Goal: Information Seeking & Learning: Learn about a topic

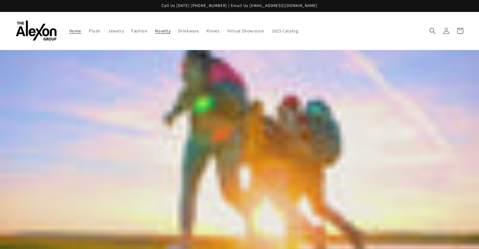
click at [155, 28] on span "Novelty" at bounding box center [162, 31] width 15 height 6
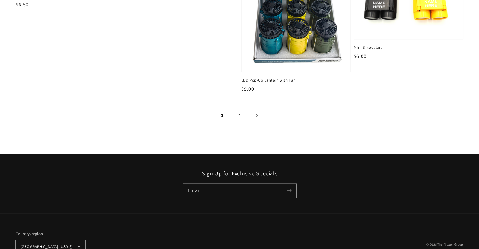
scroll to position [960, 0]
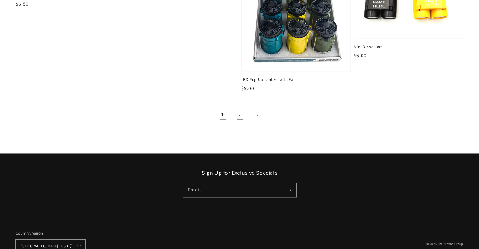
click at [238, 109] on link "2" at bounding box center [240, 115] width 14 height 14
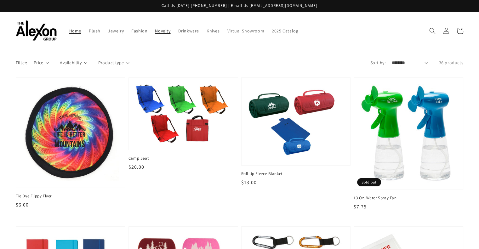
click at [69, 28] on span "Home" at bounding box center [75, 31] width 12 height 6
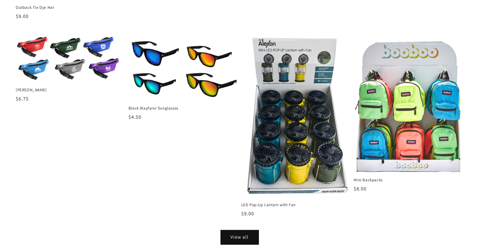
scroll to position [726, 0]
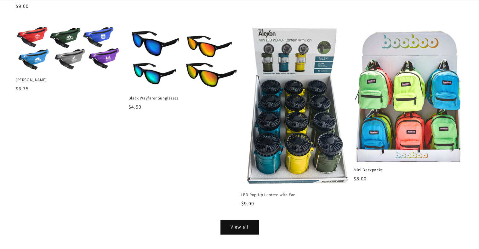
click at [125, 104] on li "Fanny Pack Fanny Pack Regular price $6.75 Regular price Sale price $6.75 Unit p…" at bounding box center [69, 124] width 113 height 197
click at [240, 220] on link "View all" at bounding box center [240, 227] width 38 height 14
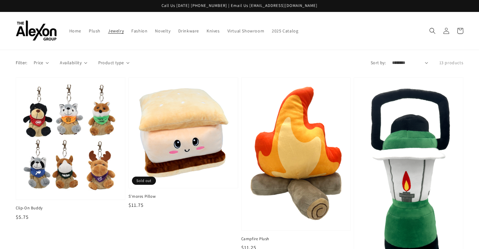
click at [108, 29] on span "Jewelry" at bounding box center [116, 31] width 16 height 6
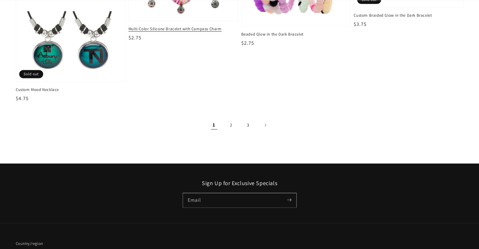
scroll to position [1039, 0]
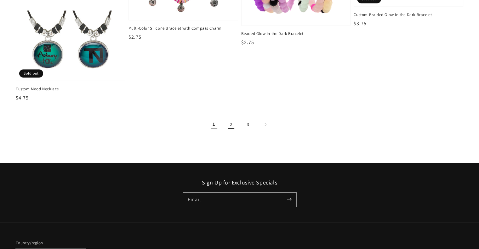
click at [230, 119] on link "2" at bounding box center [231, 124] width 14 height 14
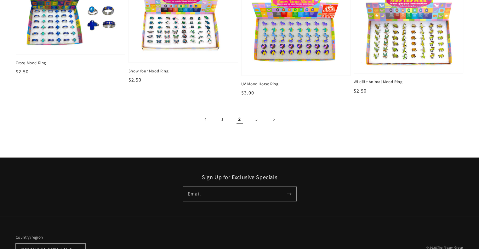
scroll to position [1144, 0]
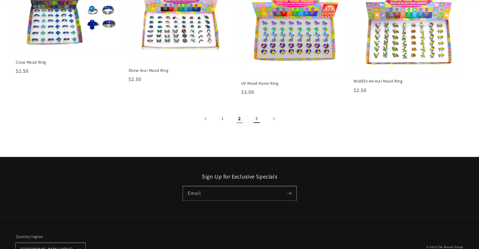
click at [257, 112] on link "3" at bounding box center [257, 118] width 14 height 14
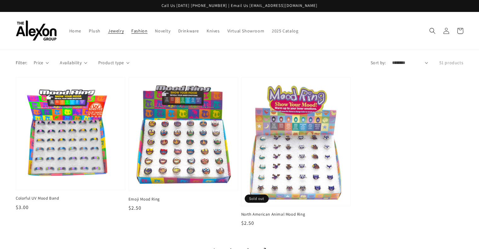
click at [131, 28] on span "Fashion" at bounding box center [139, 31] width 16 height 6
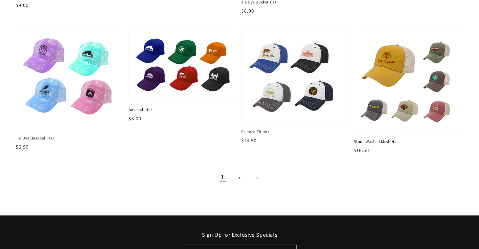
scroll to position [782, 0]
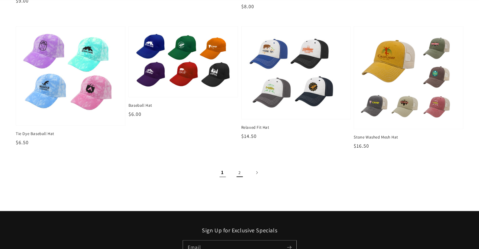
click at [239, 165] on link "2" at bounding box center [240, 172] width 14 height 14
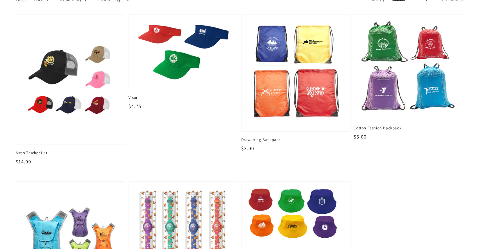
scroll to position [65, 0]
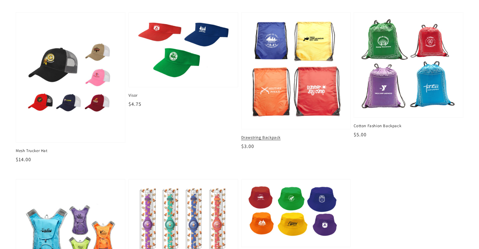
click at [317, 93] on img at bounding box center [295, 70] width 99 height 107
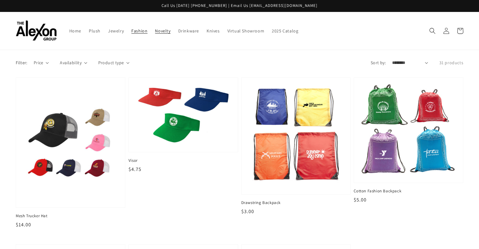
click at [155, 28] on span "Novelty" at bounding box center [162, 31] width 15 height 6
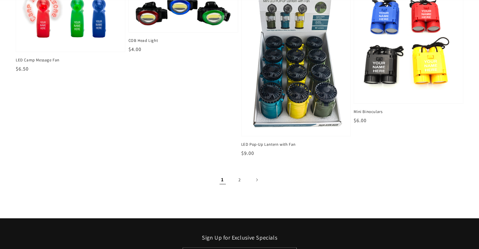
scroll to position [895, 0]
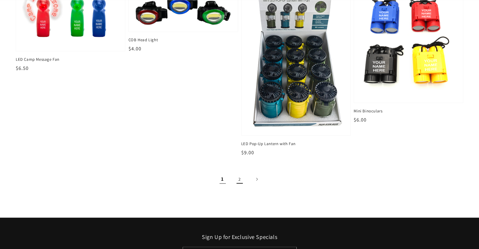
click at [239, 172] on link "2" at bounding box center [240, 179] width 14 height 14
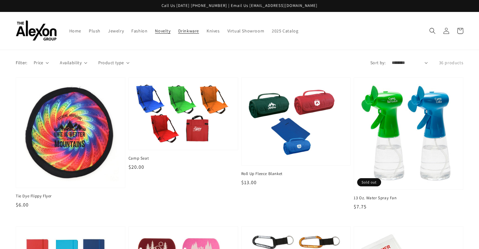
click at [178, 29] on span "Drinkware" at bounding box center [188, 31] width 21 height 6
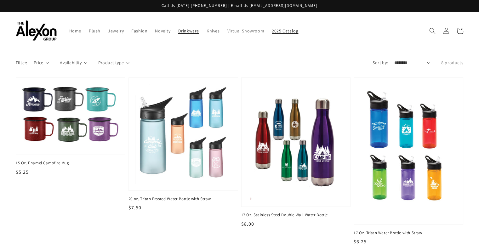
click at [272, 28] on span "2025 Catalog" at bounding box center [285, 31] width 26 height 6
click at [433, 27] on icon "Search" at bounding box center [432, 30] width 7 height 7
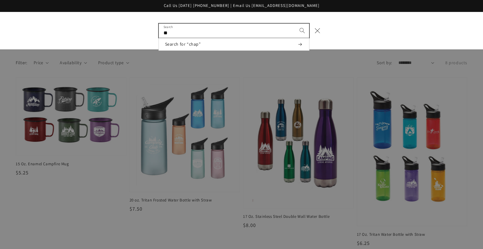
type input "*"
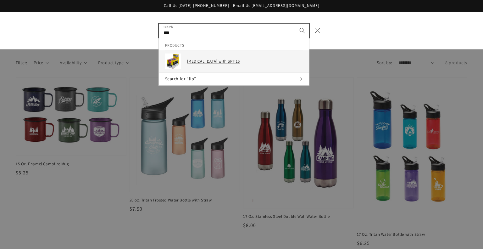
type input "***"
click at [221, 59] on h3 "Lip Balm with SPF 15" at bounding box center [245, 61] width 116 height 5
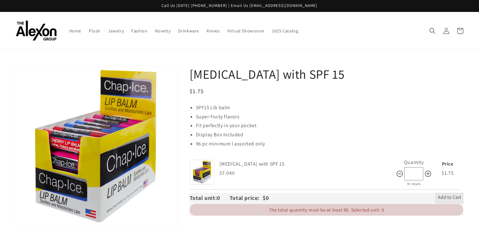
click at [418, 169] on input "*" at bounding box center [413, 174] width 19 height 14
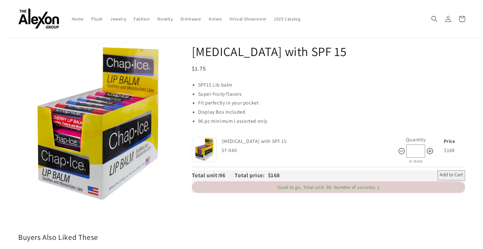
scroll to position [22, 0]
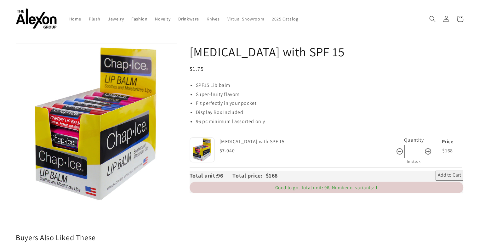
type input "**"
click at [429, 15] on icon "Search" at bounding box center [432, 18] width 7 height 7
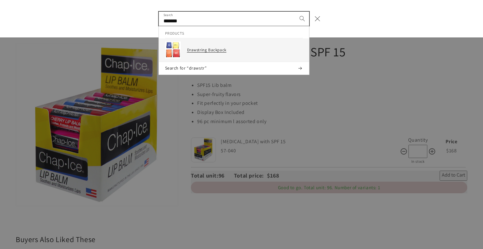
type input "*******"
click at [217, 48] on h3 "Drawstring Backpack" at bounding box center [245, 50] width 116 height 5
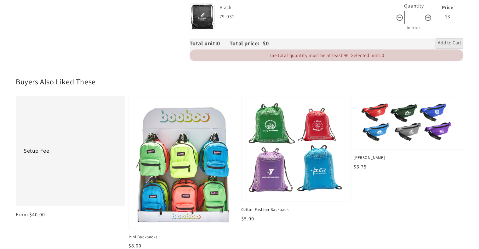
scroll to position [568, 0]
